Goal: Task Accomplishment & Management: Manage account settings

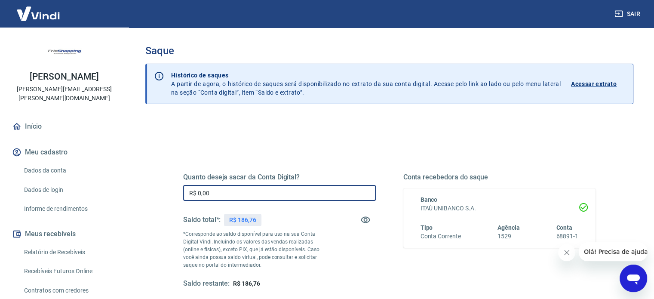
click at [281, 192] on input "R$ 0,00" at bounding box center [279, 193] width 193 height 16
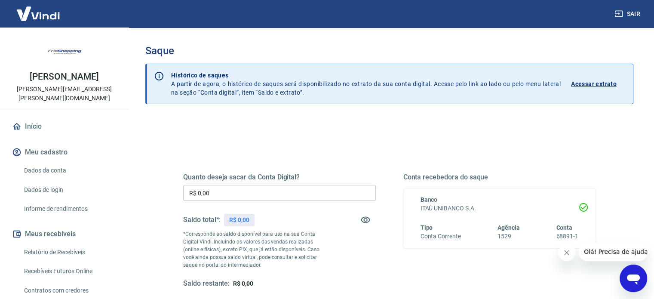
click at [232, 185] on input "R$ 0,00" at bounding box center [279, 193] width 193 height 16
click at [365, 222] on icon "button" at bounding box center [366, 220] width 10 height 10
click at [365, 222] on icon "button" at bounding box center [365, 220] width 9 height 8
